Goal: Task Accomplishment & Management: Complete application form

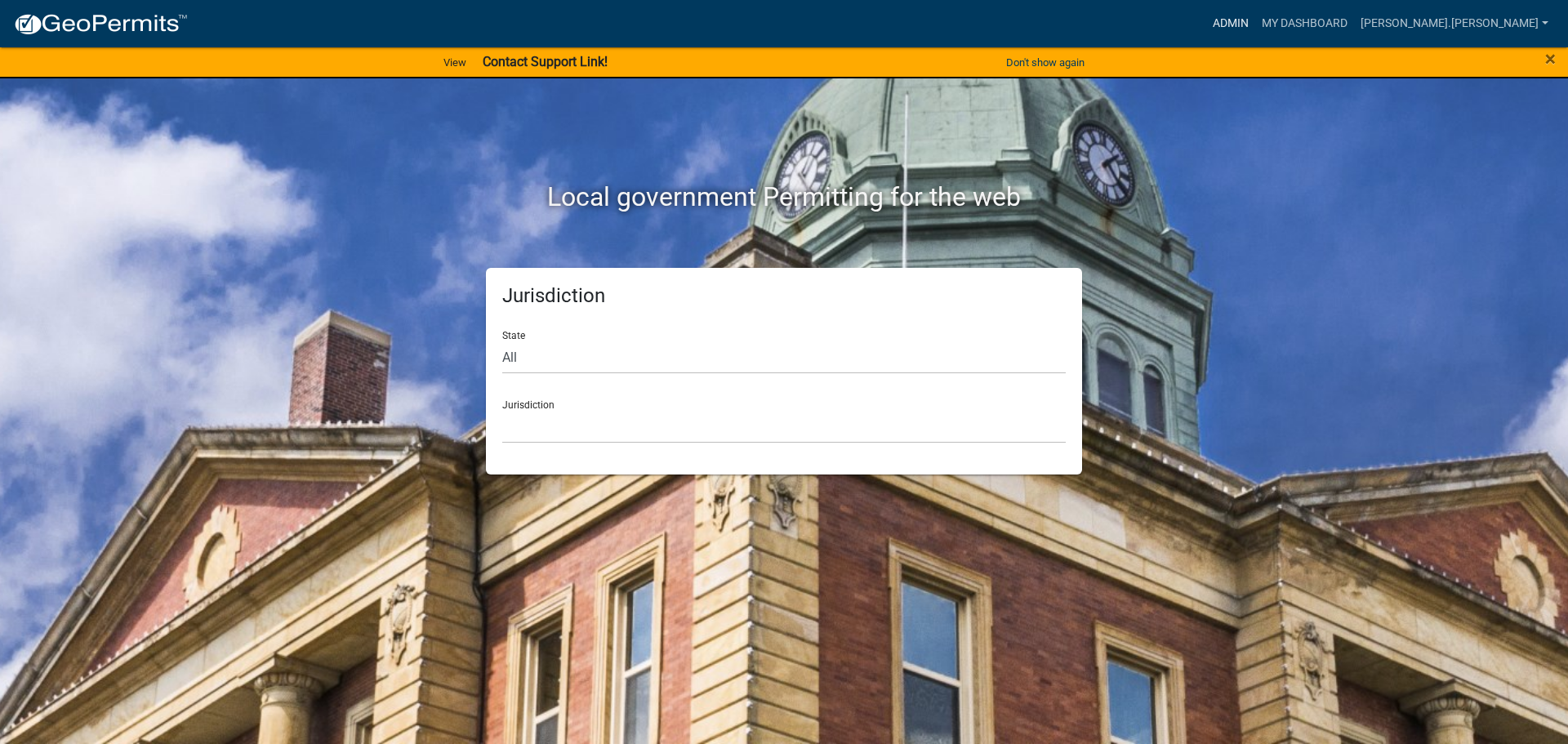
click at [1255, 20] on link "Admin" at bounding box center [1230, 24] width 49 height 31
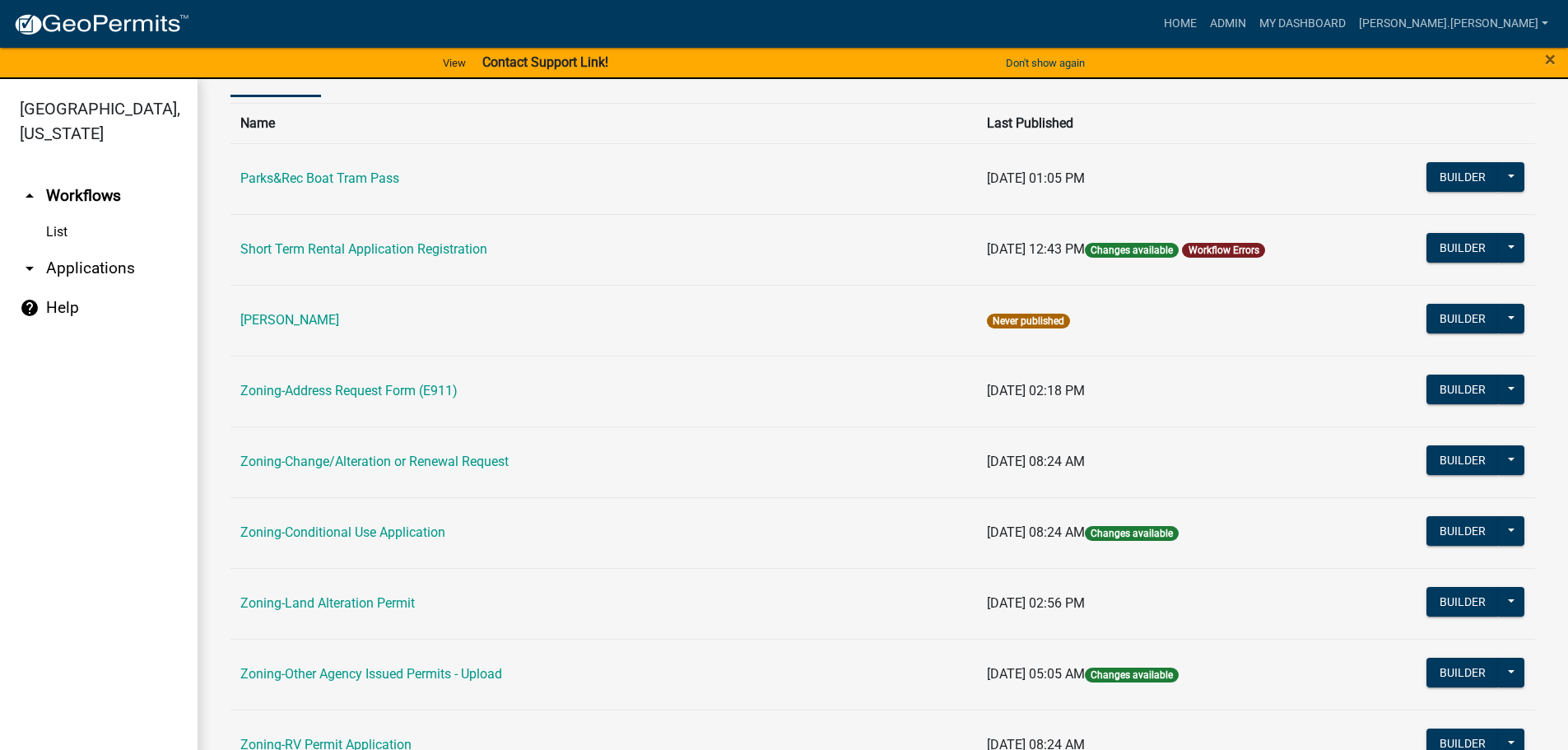
scroll to position [247, 0]
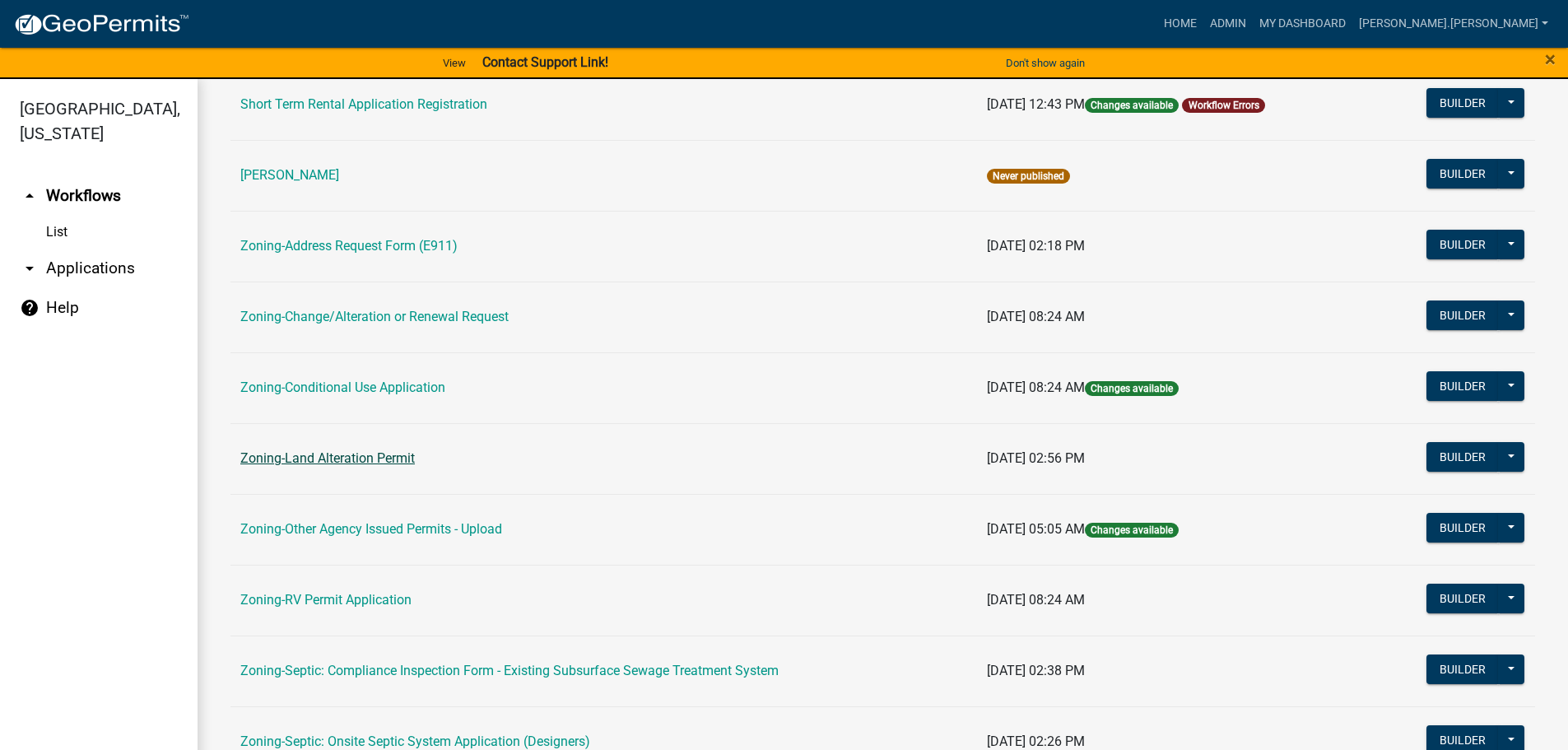
click at [312, 457] on link "Zoning-Land Alteration Permit" at bounding box center [327, 458] width 174 height 16
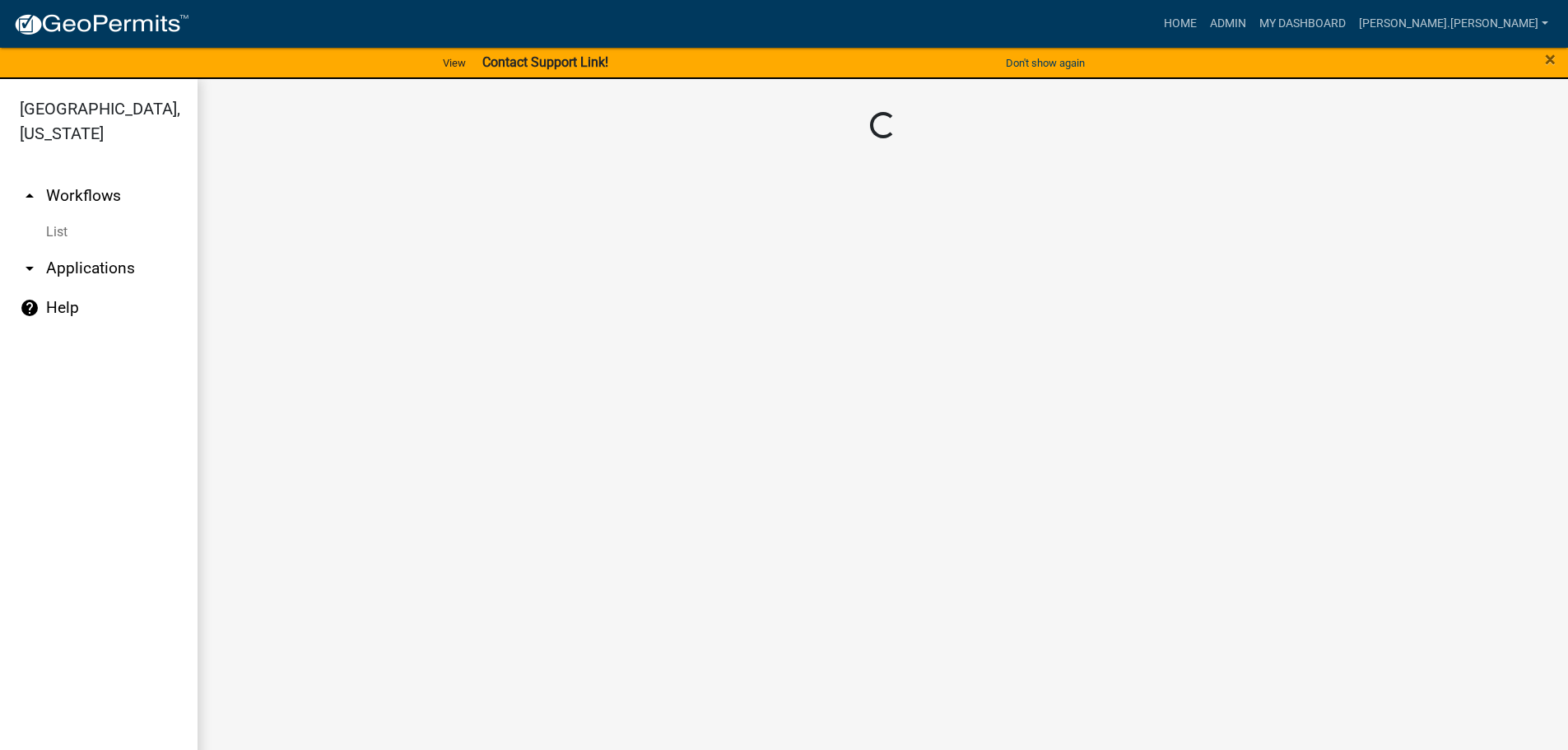
scroll to position [20, 0]
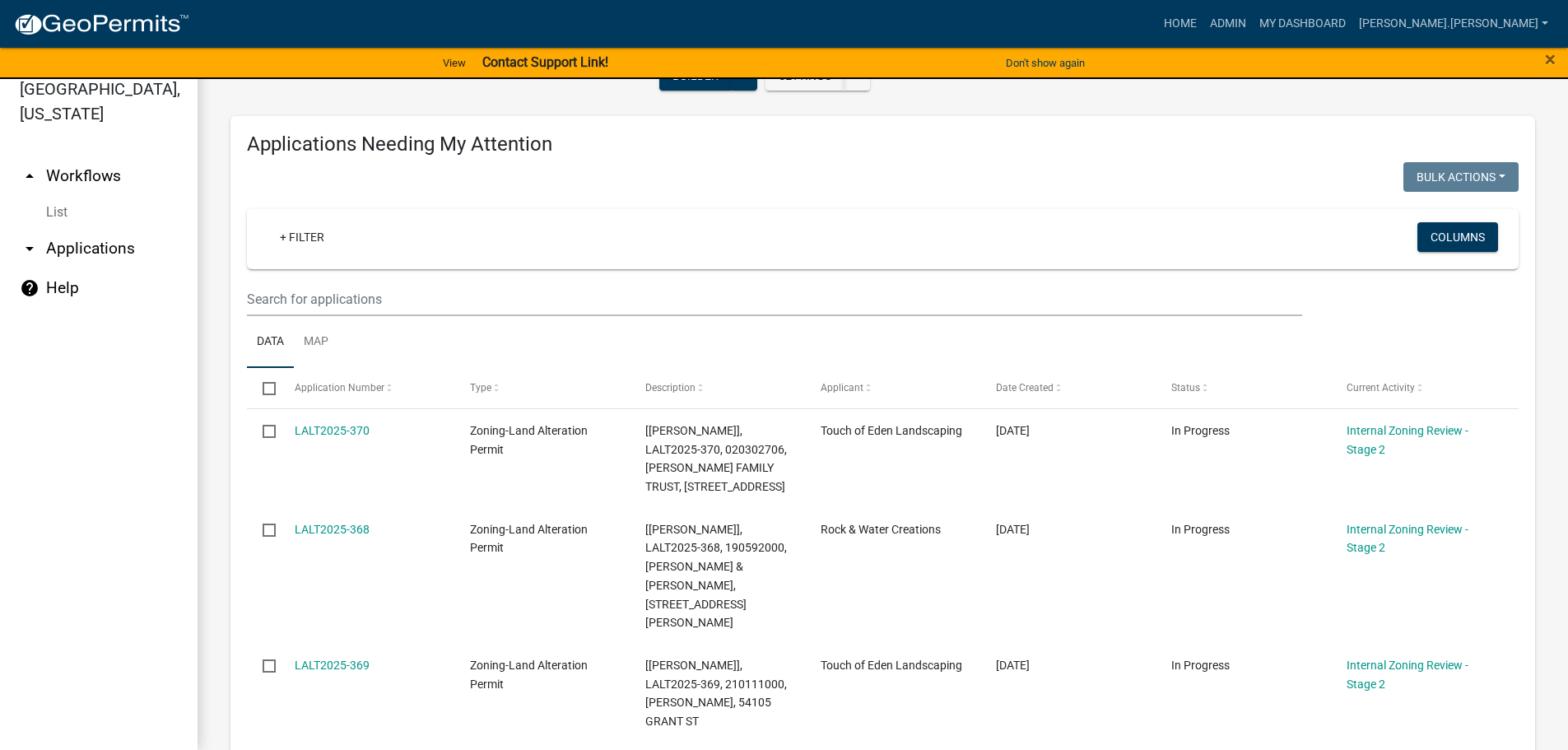
scroll to position [350, 0]
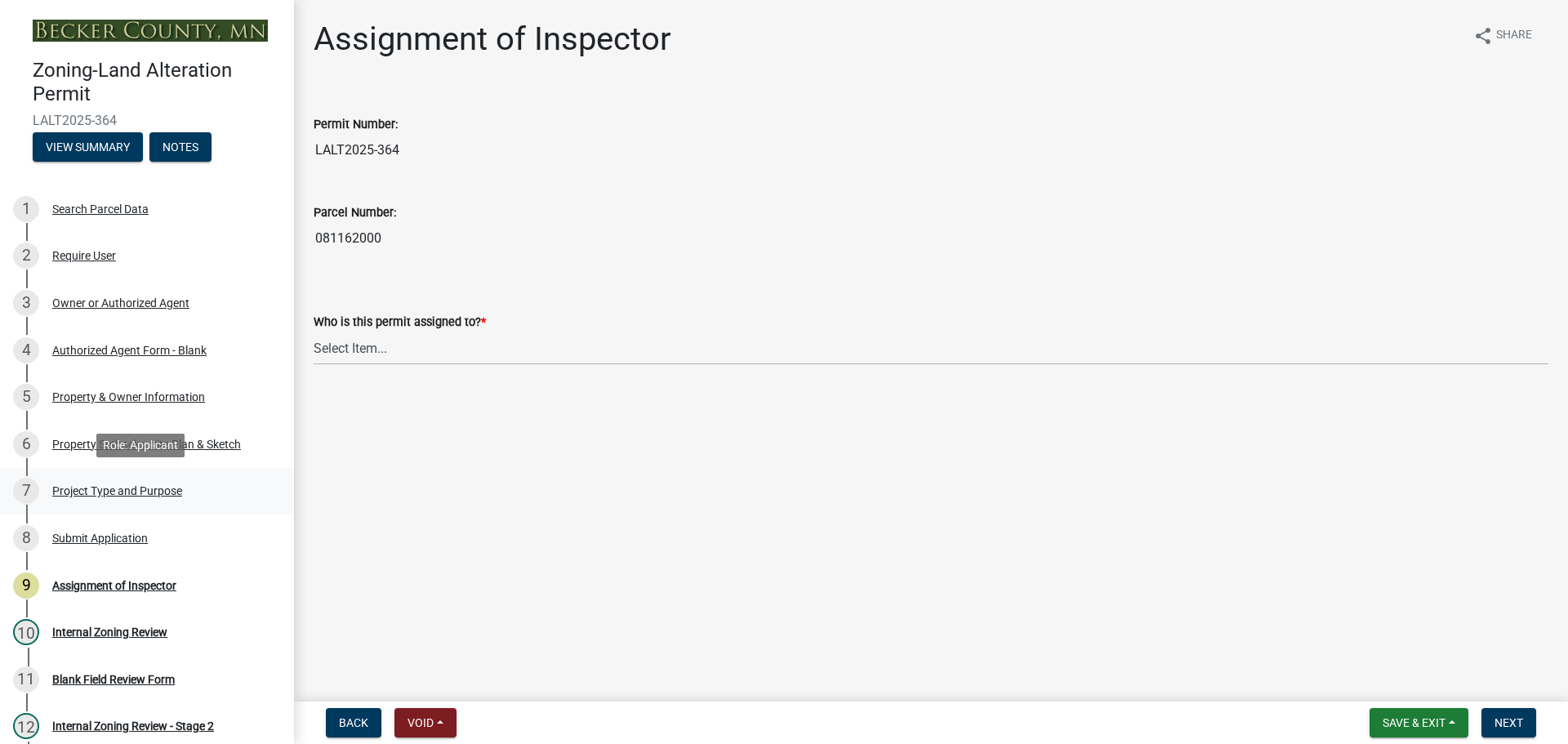
click at [147, 488] on div "Project Type and Purpose" at bounding box center [117, 491] width 130 height 11
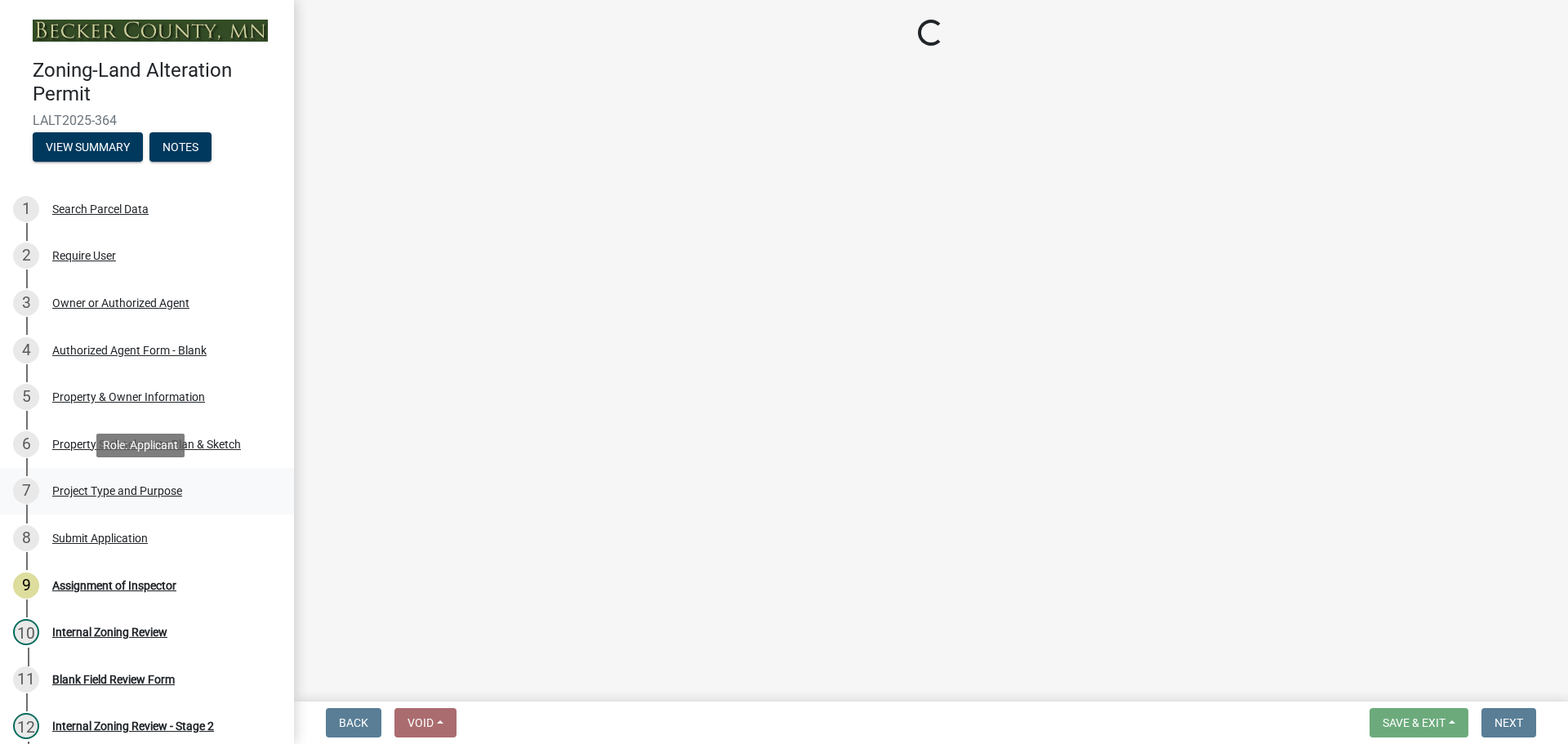
select select "b4264a6f-2953-43c7-8ea4-b1fbf8df3fde"
select select "01399c93-f3af-4409-b115-658e1b2bda8f"
select select "c4ff50e9-d941-459d-94c8-de1c9029ab7f"
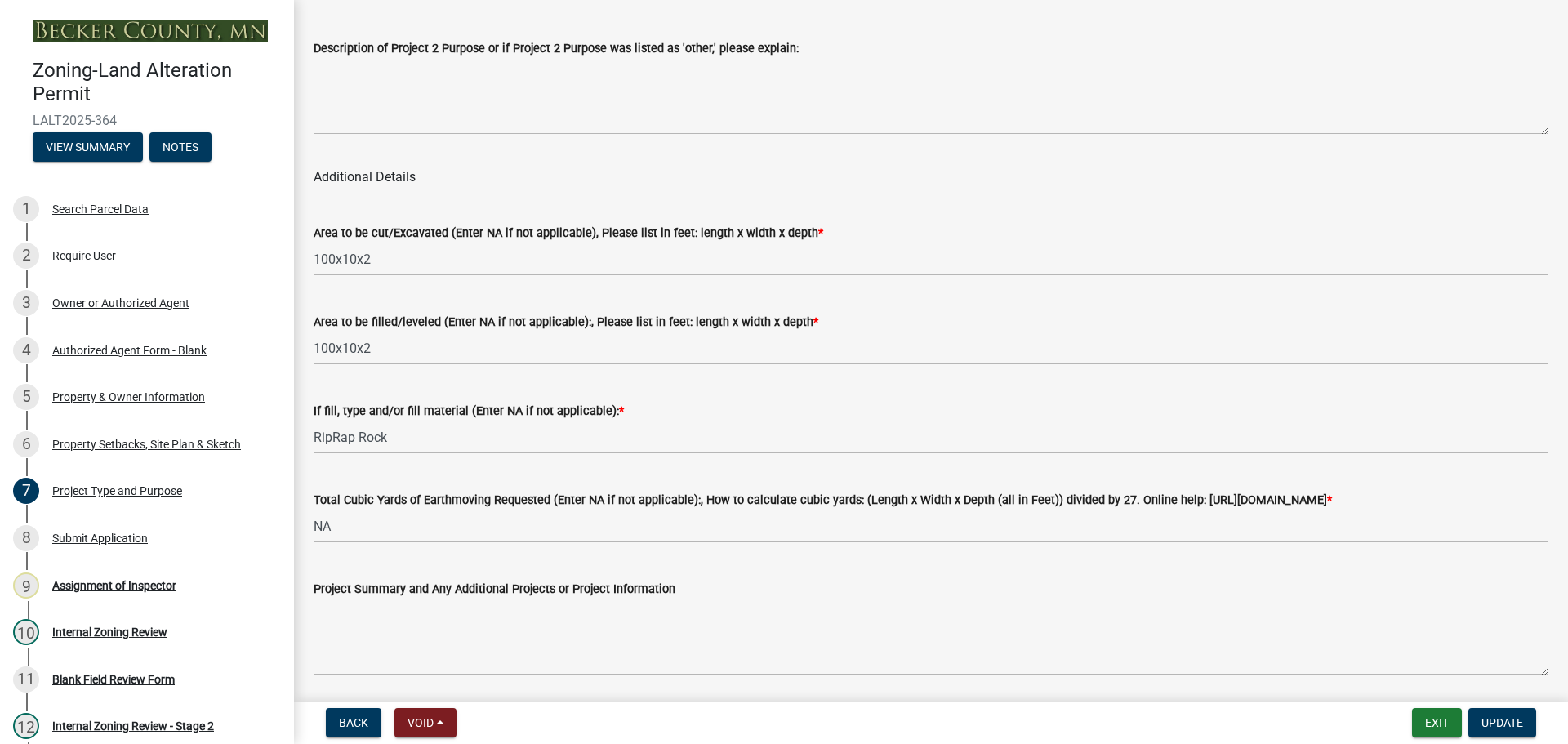
scroll to position [2040, 0]
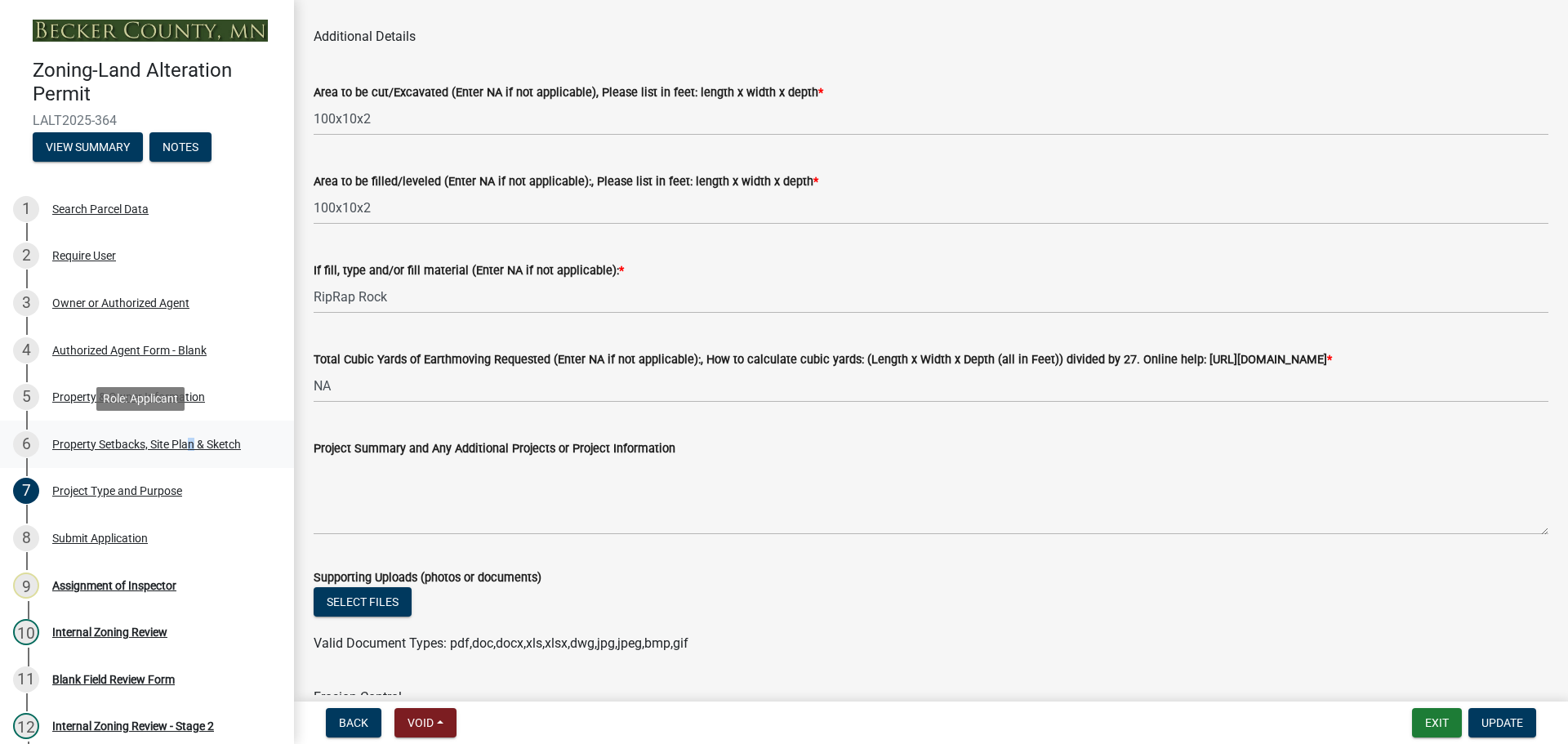
click at [192, 444] on div "Property Setbacks, Site Plan & Sketch" at bounding box center [147, 444] width 189 height 11
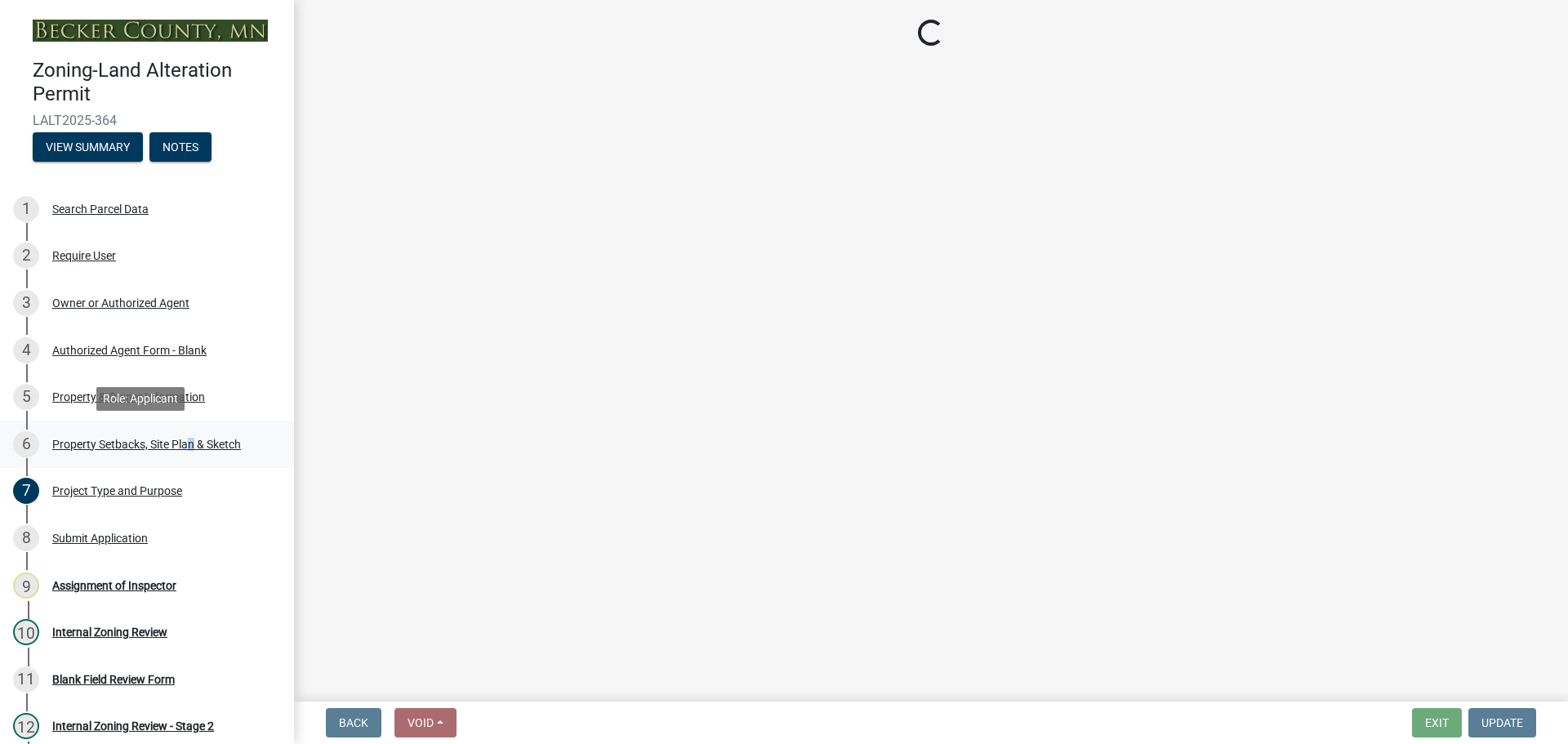
scroll to position [0, 0]
select select "023fca83-4df2-42b9-94ed-3498437255e1"
select select "84ece663-5328-4739-b2f5-2b1393f0600c"
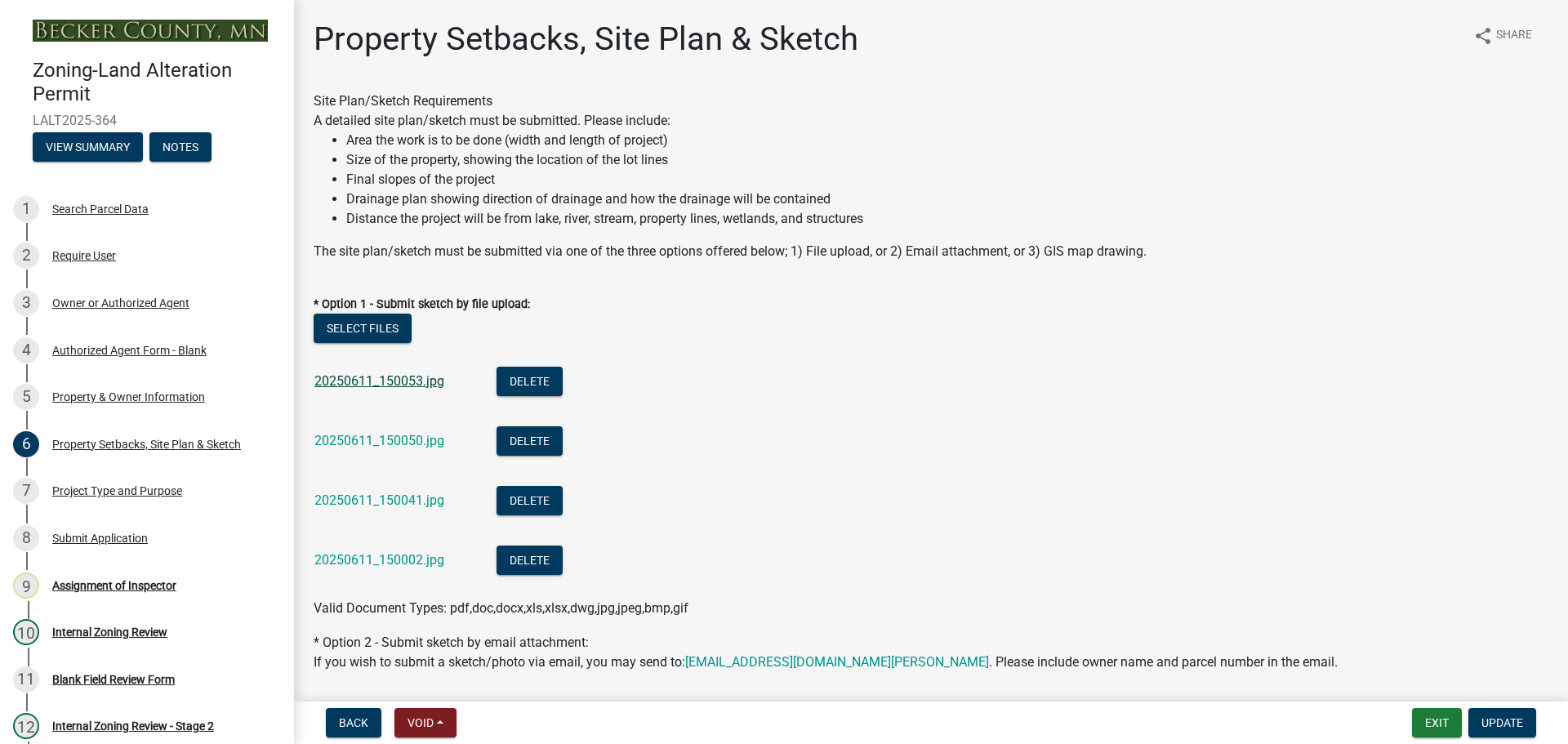
click at [346, 372] on div "20250611_150053.jpg" at bounding box center [393, 383] width 156 height 34
click at [353, 374] on link "20250611_150053.jpg" at bounding box center [380, 380] width 130 height 16
click at [382, 439] on link "20250611_150050.jpg" at bounding box center [380, 440] width 130 height 16
click at [402, 497] on link "20250611_150041.jpg" at bounding box center [380, 500] width 130 height 16
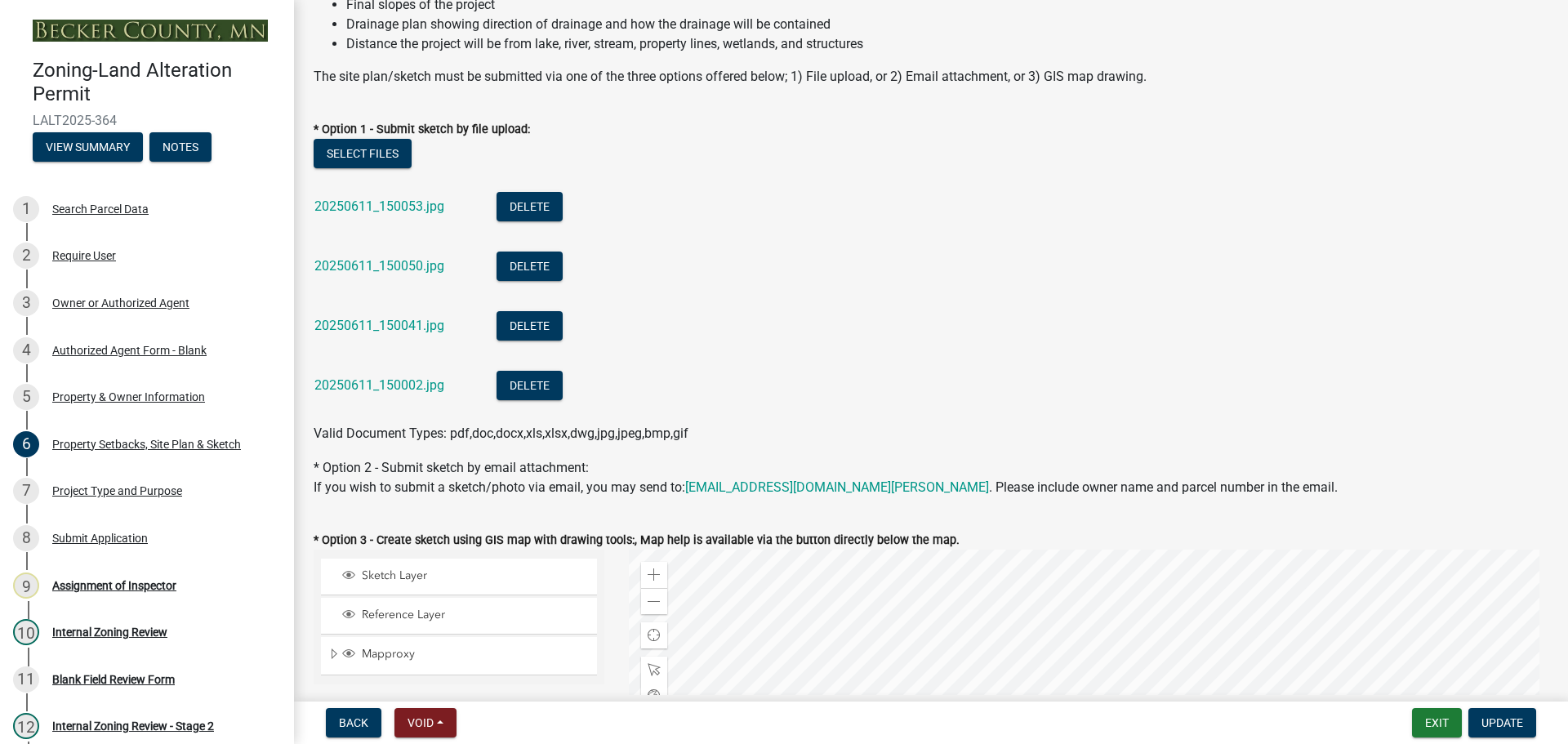
scroll to position [82, 0]
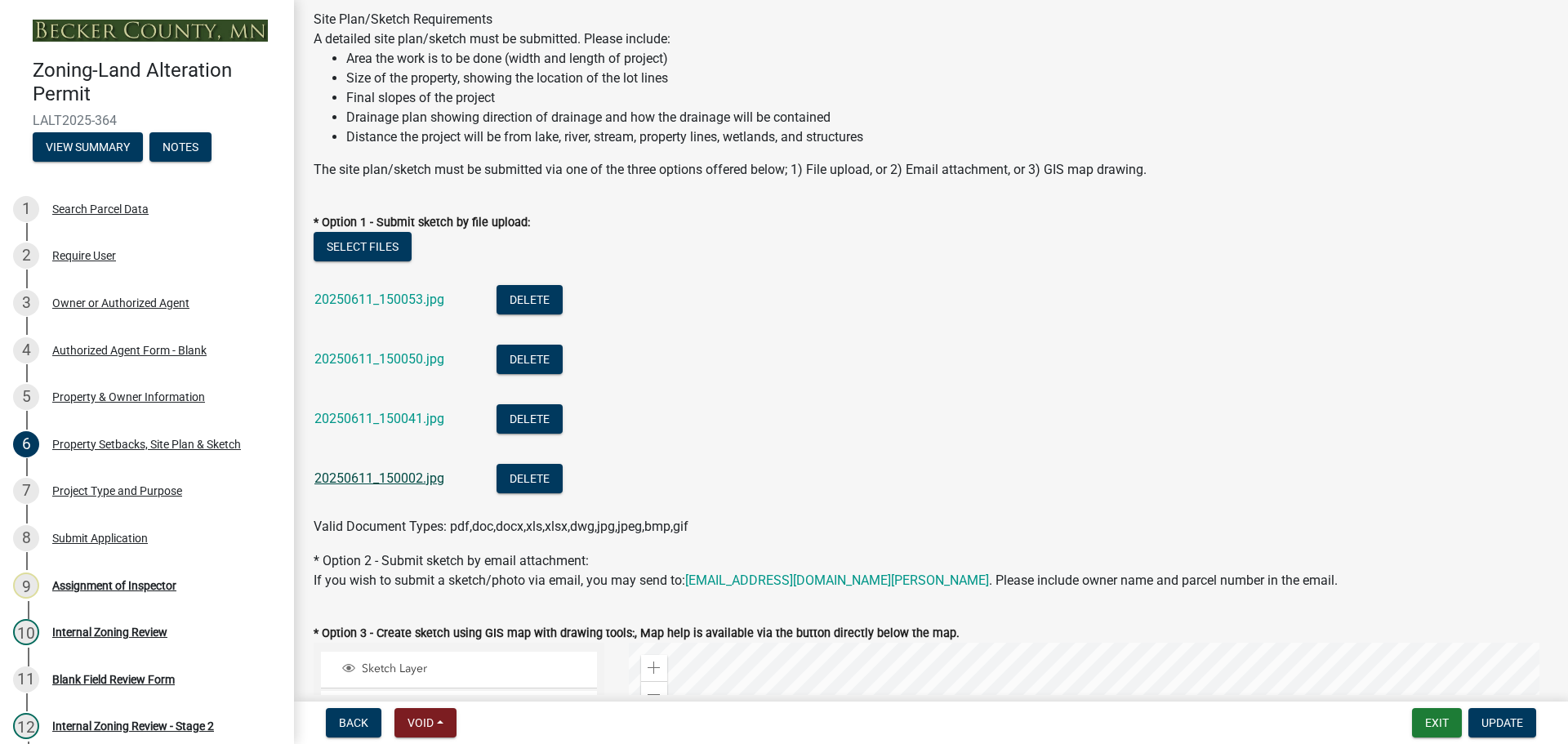
click at [407, 483] on link "20250611_150002.jpg" at bounding box center [380, 478] width 130 height 16
